Goal: Navigation & Orientation: Find specific page/section

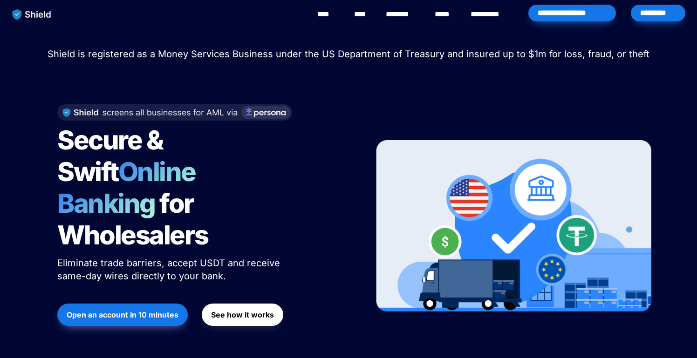
click at [358, 15] on link "****" at bounding box center [362, 14] width 16 height 11
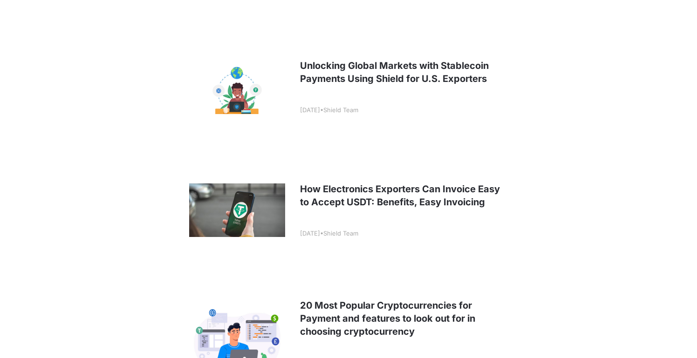
scroll to position [365, 0]
